Goal: Find contact information: Find contact information

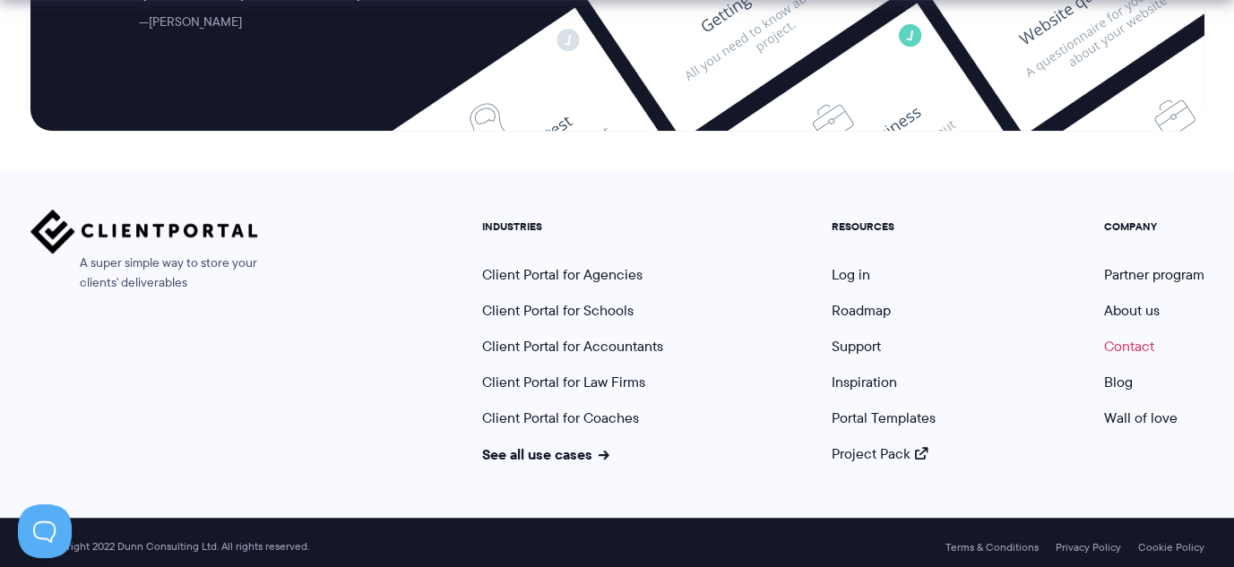
click at [1145, 340] on link "Contact" at bounding box center [1129, 346] width 50 height 21
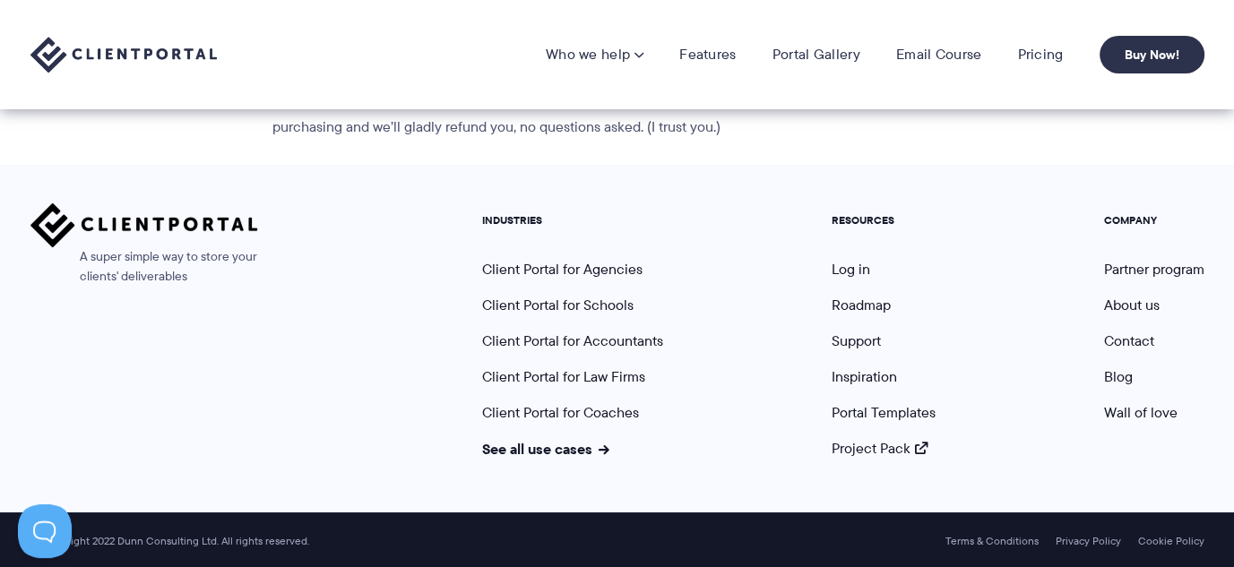
scroll to position [483, 0]
